Goal: Obtain resource: Obtain resource

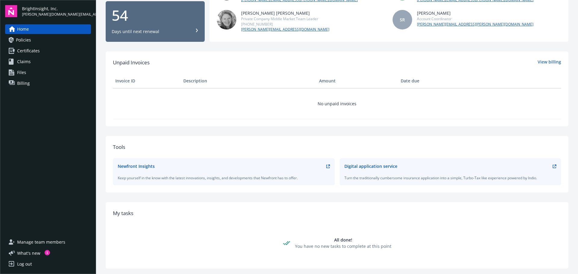
scroll to position [69, 0]
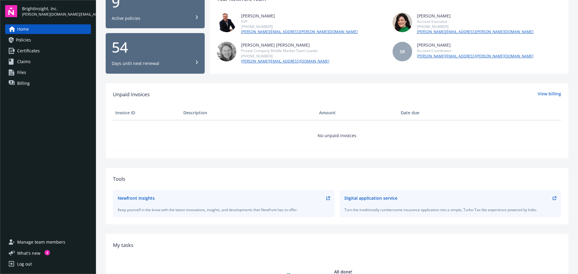
click at [45, 49] on link "Certificates" at bounding box center [48, 51] width 86 height 10
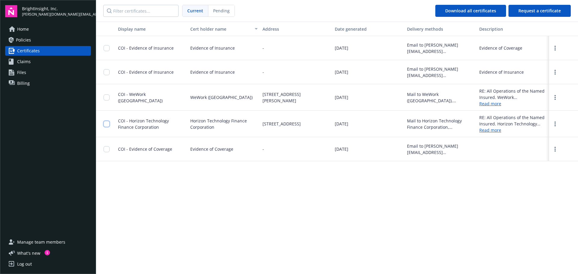
click at [107, 123] on input "checkbox" at bounding box center [107, 124] width 6 height 6
click at [277, 259] on span "Download certificates" at bounding box center [274, 261] width 45 height 6
click at [107, 123] on input "checkbox" at bounding box center [107, 124] width 6 height 6
click at [505, 11] on span "Request a certificate" at bounding box center [539, 11] width 42 height 6
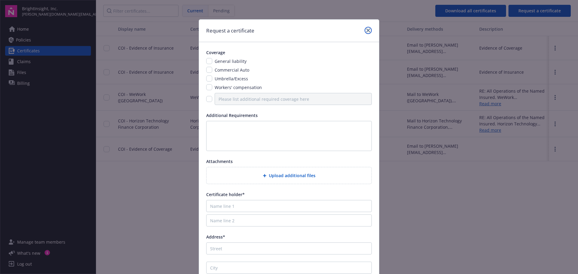
click at [367, 30] on icon "close" at bounding box center [368, 31] width 4 height 4
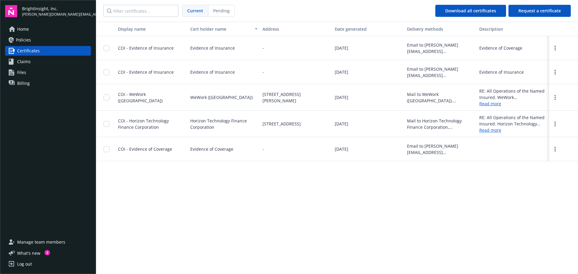
click at [491, 131] on link "Read more" at bounding box center [512, 130] width 67 height 6
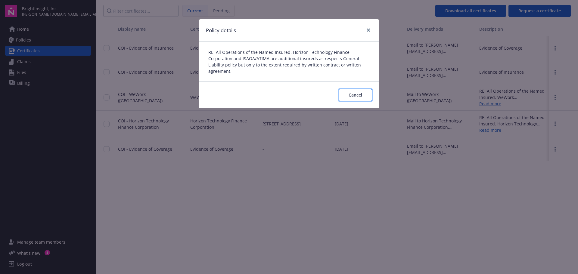
click at [354, 97] on span "Cancel" at bounding box center [356, 95] width 14 height 6
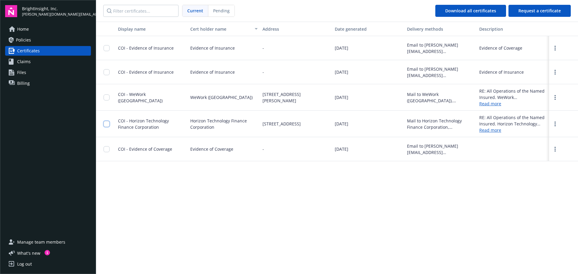
click at [107, 125] on input "checkbox" at bounding box center [107, 124] width 6 height 6
click at [338, 262] on span "Unselect all" at bounding box center [341, 261] width 23 height 4
click at [505, 122] on link "more" at bounding box center [554, 123] width 7 height 7
click at [296, 197] on div "Display name Cert holder name Address Date generated Delivery methods Descripti…" at bounding box center [337, 148] width 482 height 252
click at [505, 13] on span "Request a certificate" at bounding box center [539, 11] width 42 height 6
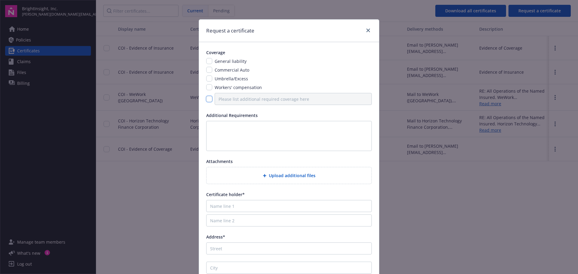
click at [209, 100] on input "checkbox" at bounding box center [209, 99] width 6 height 6
checkbox input "true"
click at [240, 98] on input "Please list additional required coverage here" at bounding box center [293, 99] width 157 height 12
click at [233, 103] on input "Please list additional required coverage here" at bounding box center [293, 99] width 157 height 12
type input "Property & Crime"
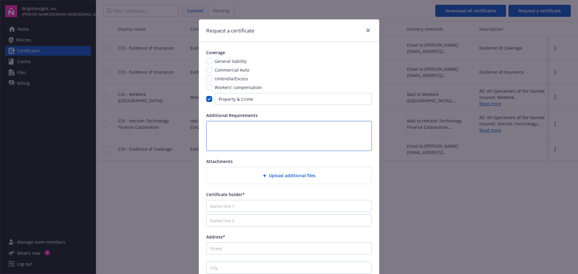
click at [240, 143] on textarea at bounding box center [289, 136] width 166 height 30
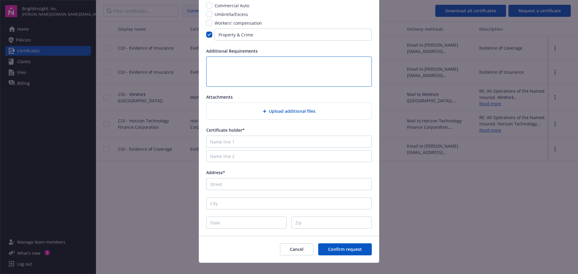
scroll to position [73, 0]
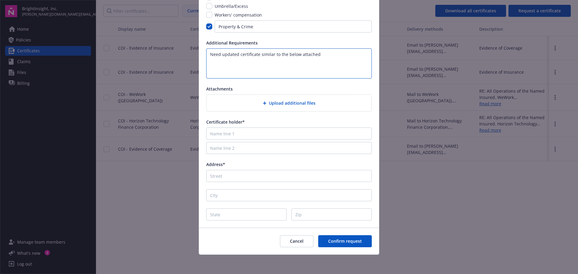
type textarea "Need updated certificate similar to the below attached"
click at [271, 99] on div "Upload additional files" at bounding box center [288, 103] width 165 height 17
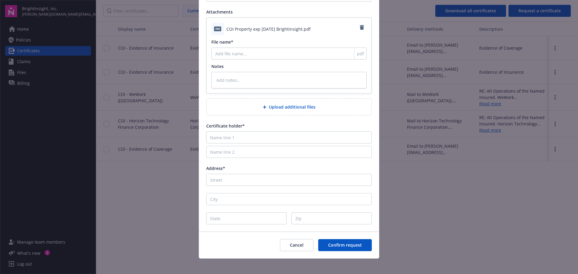
scroll to position [153, 0]
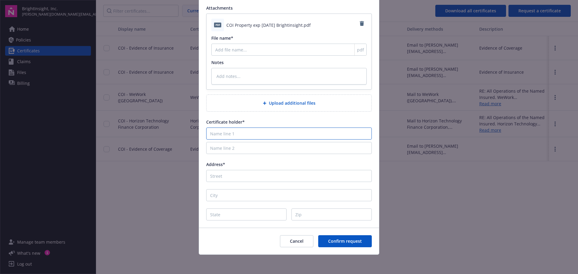
click at [222, 134] on input "Name line 1" at bounding box center [289, 134] width 166 height 12
type input "H"
type textarea "x"
type input "Ho"
type textarea "x"
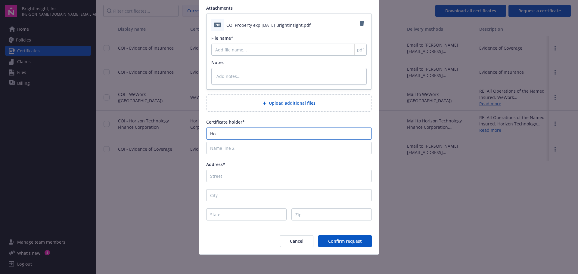
type input "Hor"
type textarea "x"
type input "Hori"
type textarea "x"
type input "Horiz"
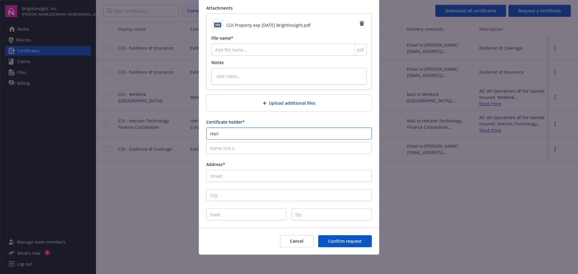
type textarea "x"
type input "Horizo"
type textarea "x"
type input "Horizon"
type textarea "x"
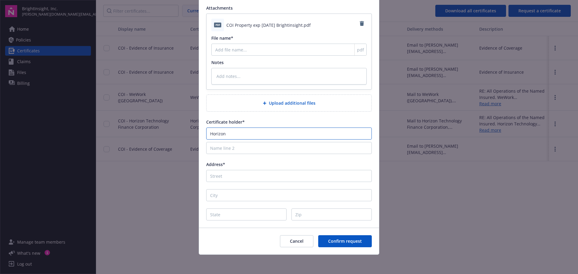
type input "Horizon"
type textarea "x"
type input "Horizon T"
type textarea "x"
type input "Horizon Te"
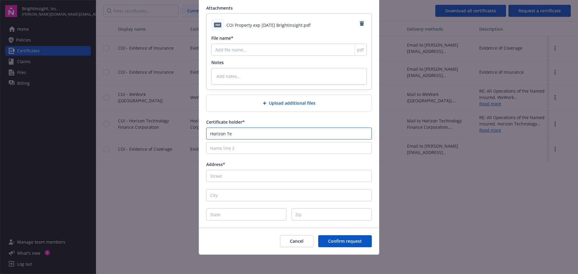
type textarea "x"
type input "Horizon Tec"
type textarea "x"
type input "Horizon Tech"
type textarea "x"
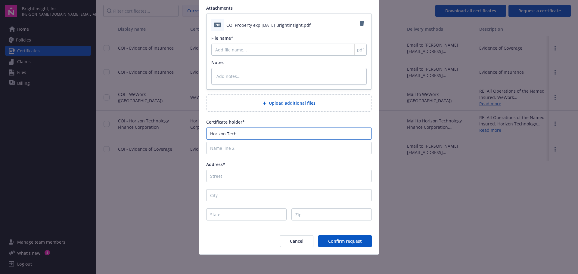
type input "Horizon Techn"
type textarea "x"
type input "Horizon Techno"
type textarea "x"
type input "Horizon Technol"
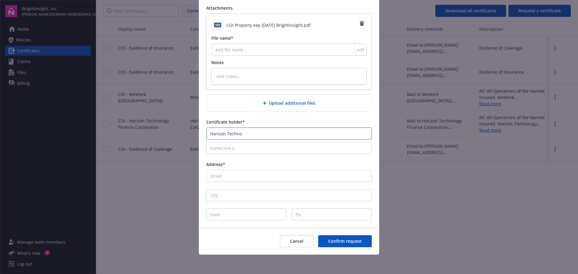
type textarea "x"
type input "Horizon Technolo"
type textarea "x"
type input "Horizon Technoloy"
type textarea "x"
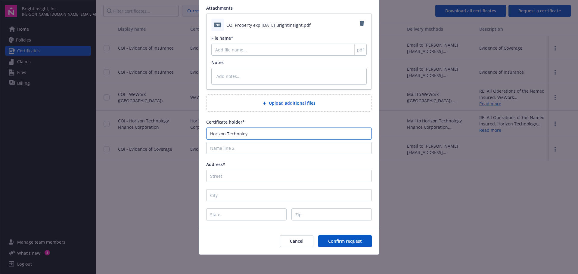
type input "Horizon Technolo"
type textarea "x"
type input "Horizon Technolog"
type textarea "x"
type input "Horizon Technology"
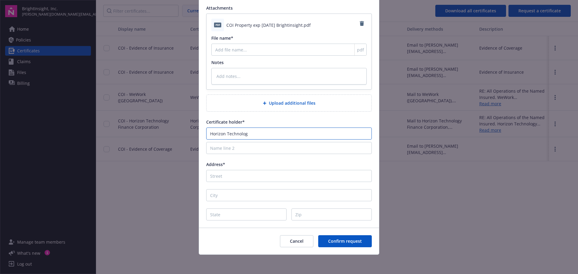
type textarea "x"
type input "Horizon Technology"
type textarea "x"
type input "Horizon Technology F"
type textarea "x"
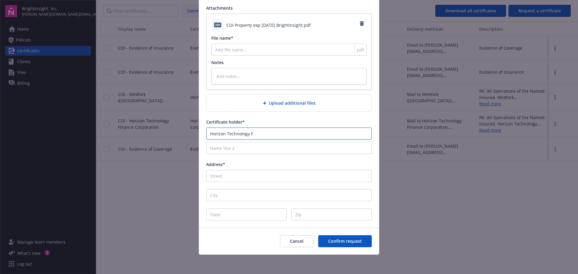
type input "Horizon Technology Fi"
type textarea "x"
type input "Horizon Technology Fin"
type textarea "x"
type input "Horizon Technology Fina"
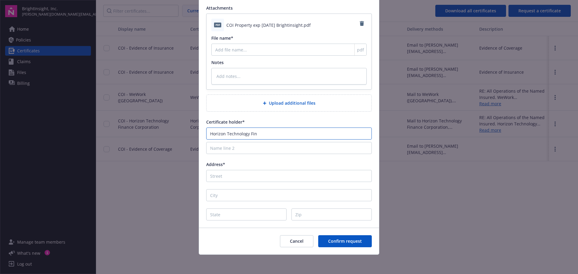
type textarea "x"
type input "Horizon Technology [PERSON_NAME]"
type textarea "x"
type input "Horizon Technology Financ"
type textarea "x"
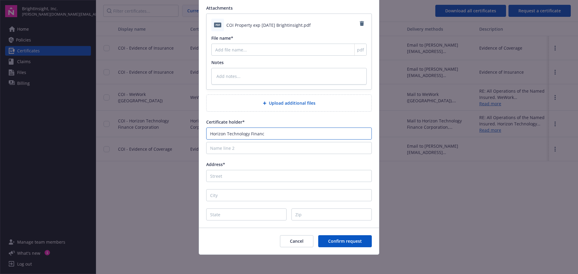
type input "Horizon Technology Finance"
type textarea "x"
type input "Horizon Technology Finance"
type textarea "x"
type input "Horizon Technology Finance C"
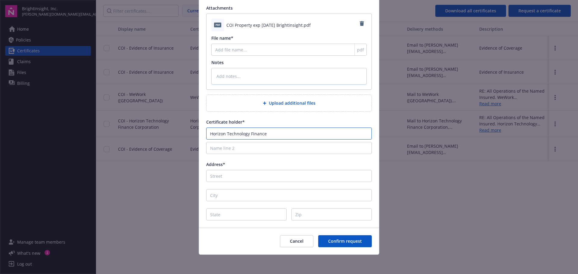
type textarea "x"
type input "Horizon Technology Finance Co"
type textarea "x"
type input "Horizon Technology Finance Cor"
type textarea "x"
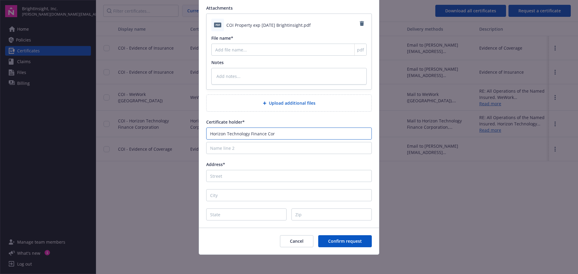
type input "Horizon Technology Finance Corp"
type textarea "x"
type input "Horizon Technology Finance Corpo"
type textarea "x"
type input "Horizon Technology Finance Corpor"
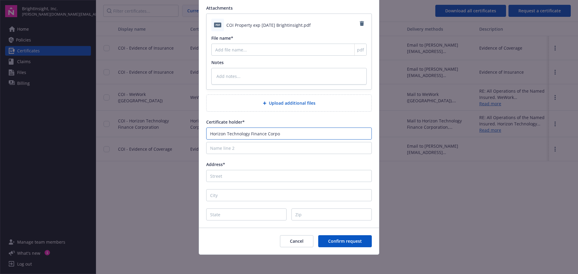
type textarea "x"
type input "Horizon Technology Finance Corpora"
type textarea "x"
type input "Horizon Technology Finance Corporat"
type textarea "x"
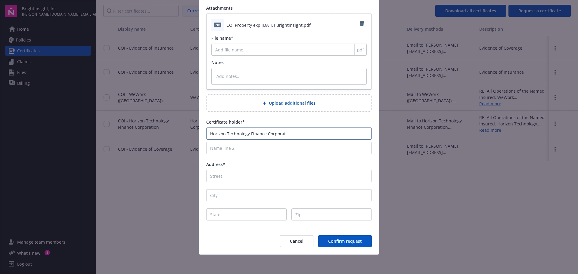
type input "Horizon Technology Finance Corporati"
type textarea "x"
type input "Horizon Technology Finance Corporatio"
type textarea "x"
type input "Horizon Technology Finance Corporation"
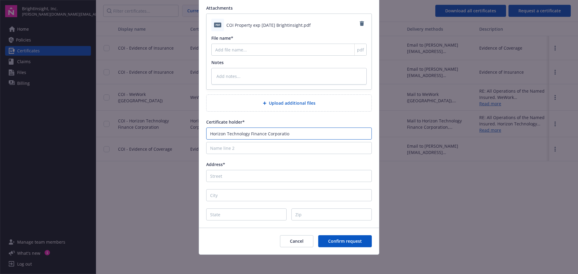
type textarea "x"
type input "Horizon Technology Finance Corporation"
type input "i"
type textarea "x"
type input "it"
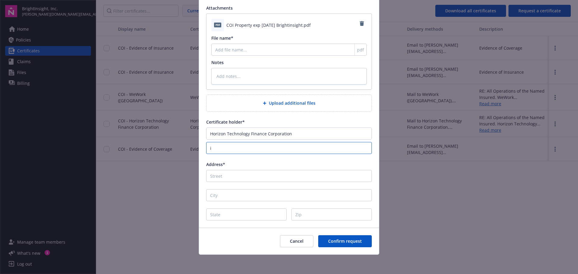
type textarea "x"
type input "its"
type textarea "x"
type input "its"
type textarea "x"
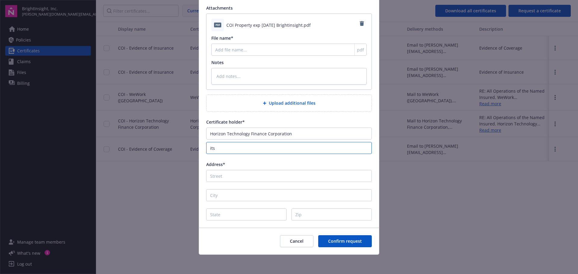
type input "its s"
type textarea "x"
type input "its su"
type textarea "x"
type input "its suc"
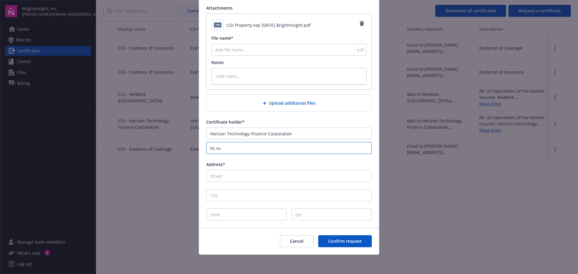
type textarea "x"
type input "its succ"
type textarea "x"
type input "its succe"
type textarea "x"
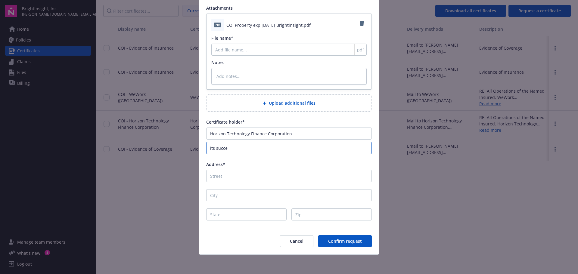
type input "its succes"
type textarea "x"
type input "its success"
type textarea "x"
type input "its successo"
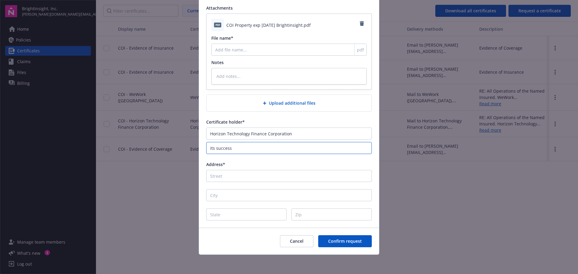
type textarea "x"
type input "its successor"
type textarea "x"
type input "its successors"
type textarea "x"
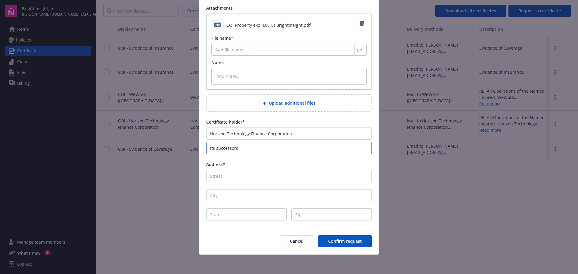
type input "its successors"
type textarea "x"
type input "its successors a"
type textarea "x"
type input "its successors an"
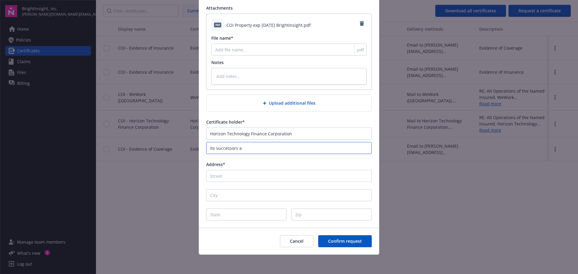
type textarea "x"
type input "its successors and"
type textarea "x"
type input "its successors and"
type textarea "x"
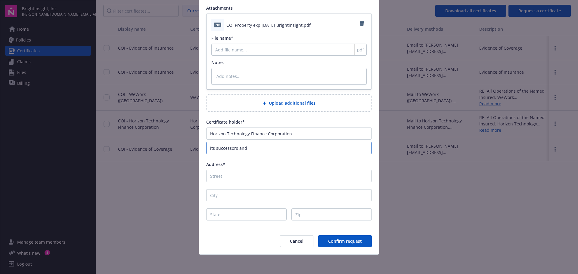
type input "its successors and"
type textarea "x"
type input "its successors and/"
type textarea "x"
type input "its successors and/o"
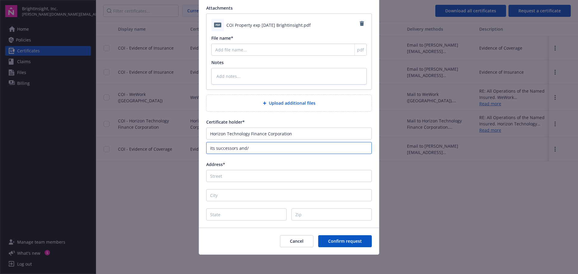
type textarea "x"
type input "its successors and/or"
type textarea "x"
type input "its successors and/or"
type textarea "x"
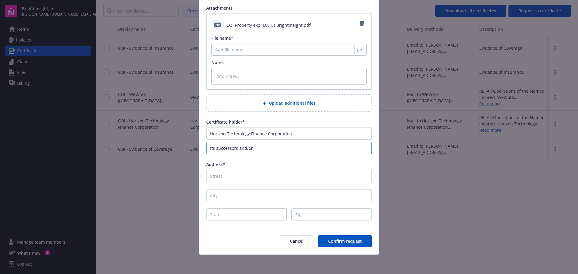
type input "its successors and/or a"
type textarea "x"
type input "its successors and/or as"
type textarea "x"
type input "its successors and/or ass"
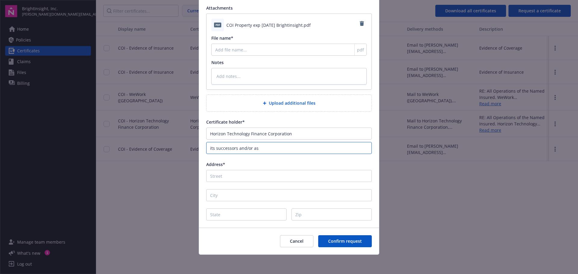
type textarea "x"
type input "its successors and/or assi"
type textarea "x"
type input "its successors and/or assig"
type textarea "x"
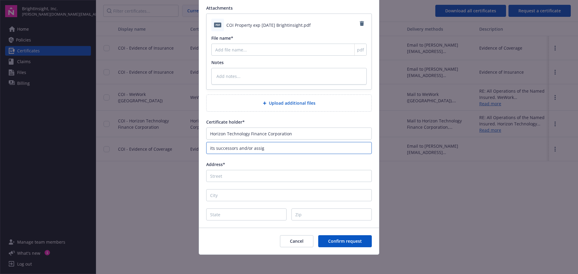
type input "its successors and/or assign"
type textarea "x"
type input "its successors and/or assigna"
type textarea "x"
type input "its successors and/or assign"
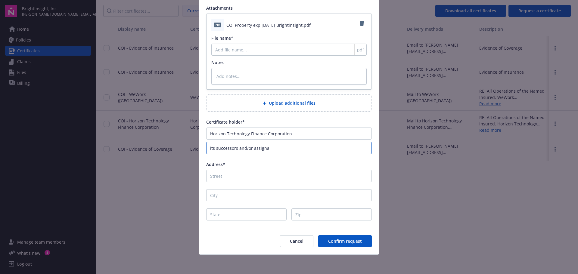
type textarea "x"
type input "its successors and/or assigns"
type textarea "x"
type input "its successors and/or assigns"
type textarea "x"
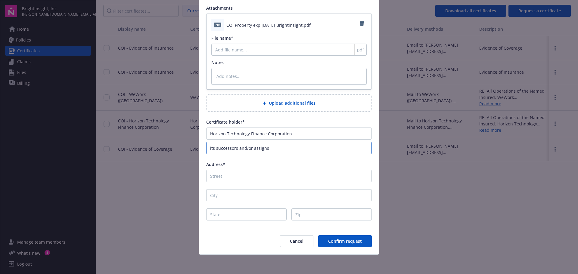
type input "its successors and/or assigns A"
type textarea "x"
type input "its successors and/or assigns AT"
type textarea "x"
type input "its successors and/or assigns ATI"
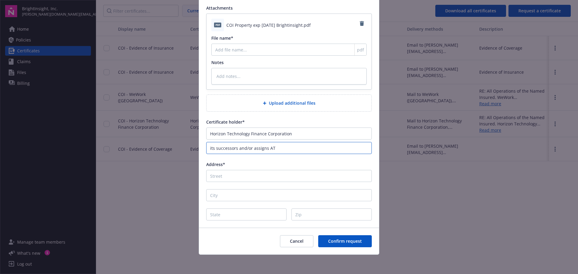
type textarea "x"
type input "its successors and/or assigns ATIM"
type textarea "x"
type input "its successors and/or assigns ATIMA"
type textarea "x"
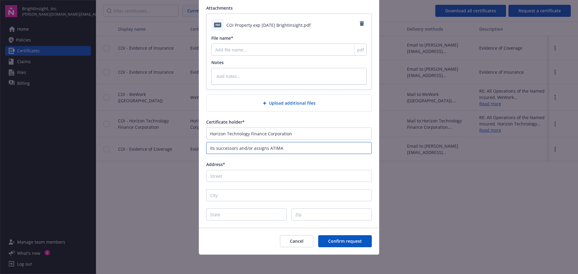
type input "its successors and/or assigns ATIMA"
type input "3"
type textarea "x"
type input "31"
type textarea "x"
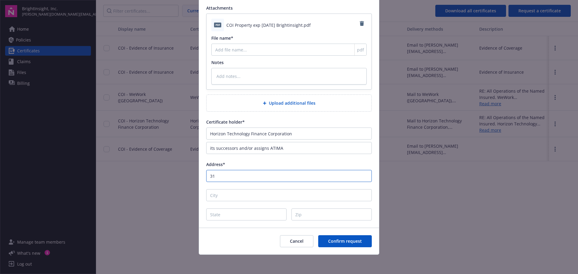
type input "312"
type textarea "x"
type input "312"
type textarea "x"
type input "312 F"
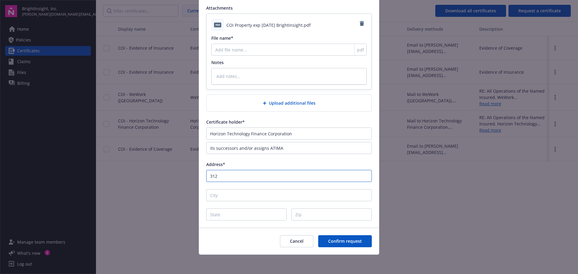
type textarea "x"
type input "312 Fa"
type textarea "x"
type input "312 Far"
type textarea "x"
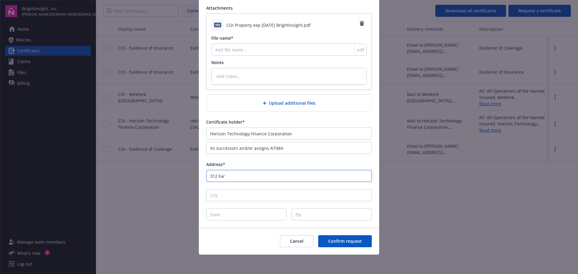
type input "312 Farm"
type textarea "x"
type input "312 Farmi"
type textarea "x"
type input "312 Farmin"
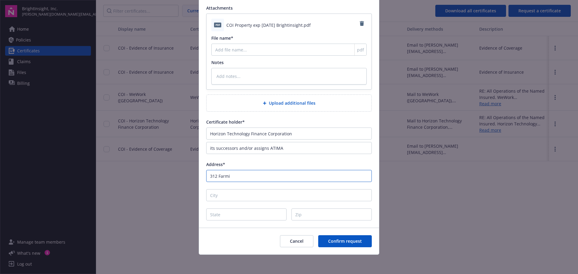
type textarea "x"
type input "312 Farming"
type textarea "x"
type input "312 Farmingt"
type textarea "x"
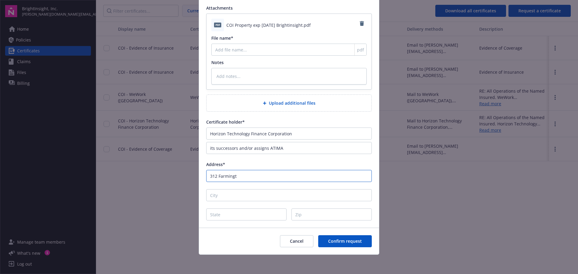
type input "312 Farmingto"
type textarea "x"
type input "312 Farmington"
type textarea "x"
type input "312 Farmington"
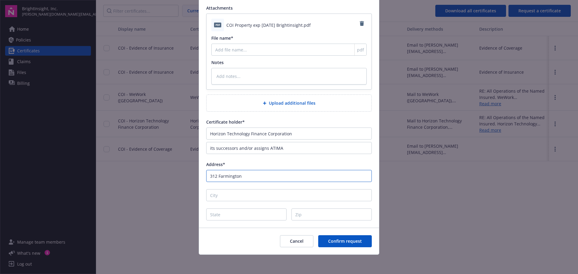
type textarea "x"
type input "312 Farmington A"
type textarea "x"
type input "[STREET_ADDRESS]"
type textarea "x"
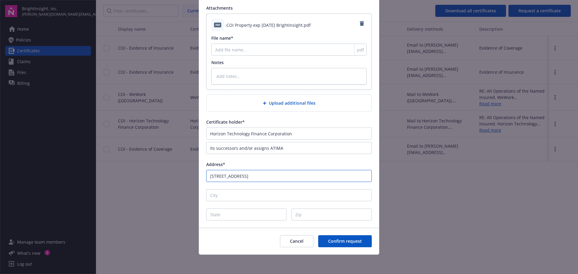
type input "[STREET_ADDRESS]"
type textarea "x"
type input "[STREET_ADDRESS]"
click at [271, 164] on div "Address*" at bounding box center [289, 164] width 166 height 6
click at [272, 172] on input "[STREET_ADDRESS]" at bounding box center [289, 176] width 166 height 12
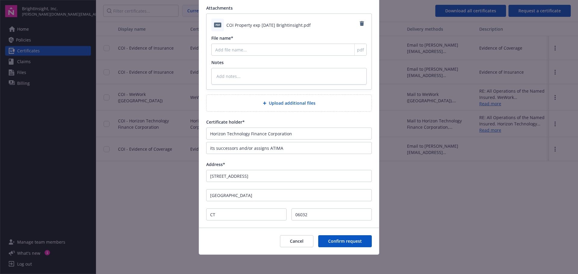
click at [349, 248] on div "Cancel Confirm request" at bounding box center [289, 241] width 180 height 27
click at [350, 242] on span "Confirm request" at bounding box center [345, 241] width 34 height 6
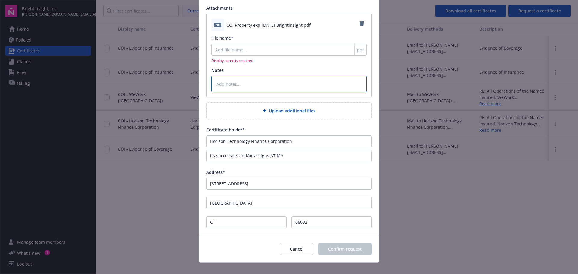
click at [251, 83] on textarea at bounding box center [288, 84] width 155 height 17
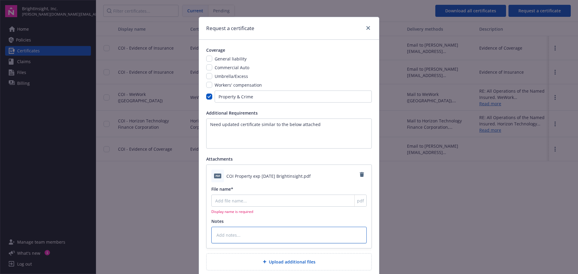
scroll to position [0, 0]
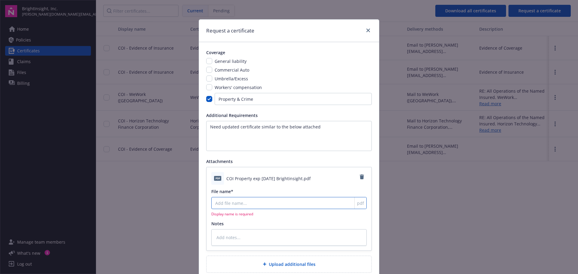
click at [242, 203] on input "File name*" at bounding box center [288, 203] width 155 height 12
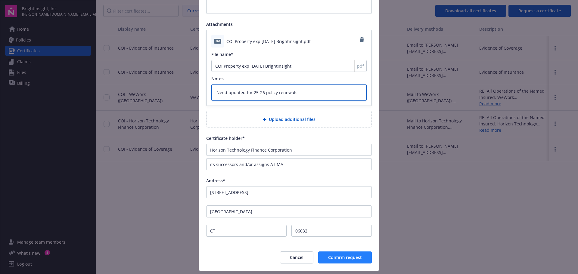
scroll to position [153, 0]
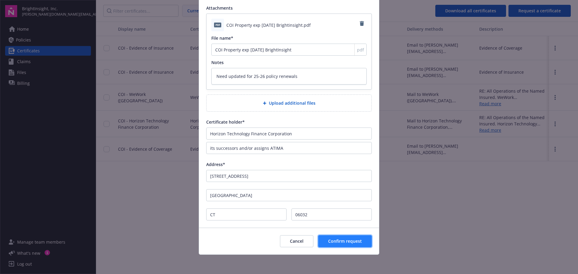
click at [349, 243] on span "Confirm request" at bounding box center [345, 241] width 34 height 6
